Goal: Task Accomplishment & Management: Manage account settings

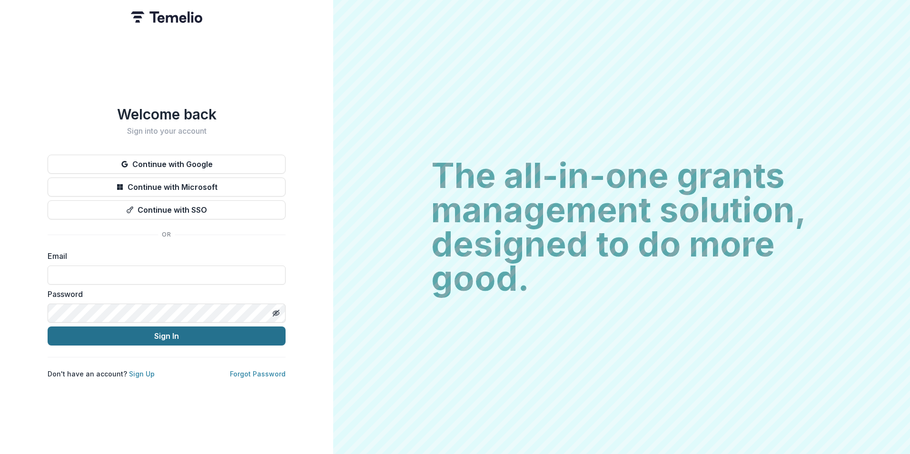
type input "**********"
click at [158, 333] on button "Sign In" at bounding box center [167, 335] width 238 height 19
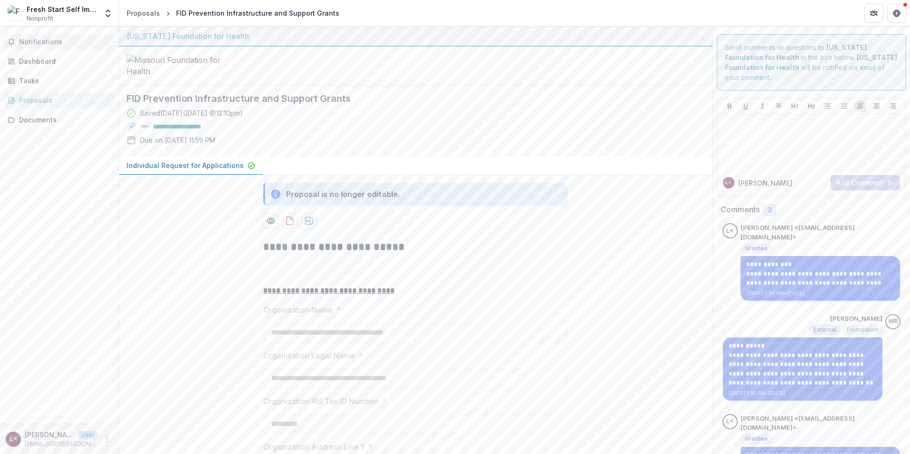
click at [37, 39] on span "Notifications" at bounding box center [65, 42] width 92 height 8
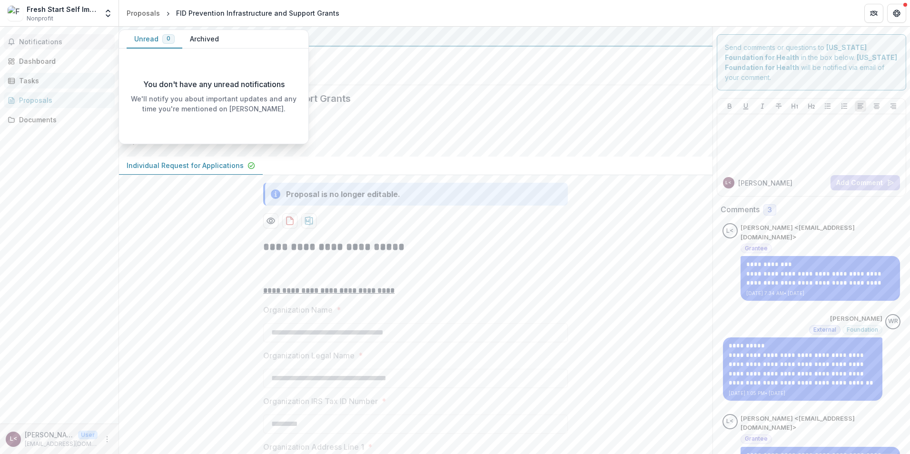
click at [36, 79] on div "Tasks" at bounding box center [63, 81] width 88 height 10
